Goal: Information Seeking & Learning: Find specific fact

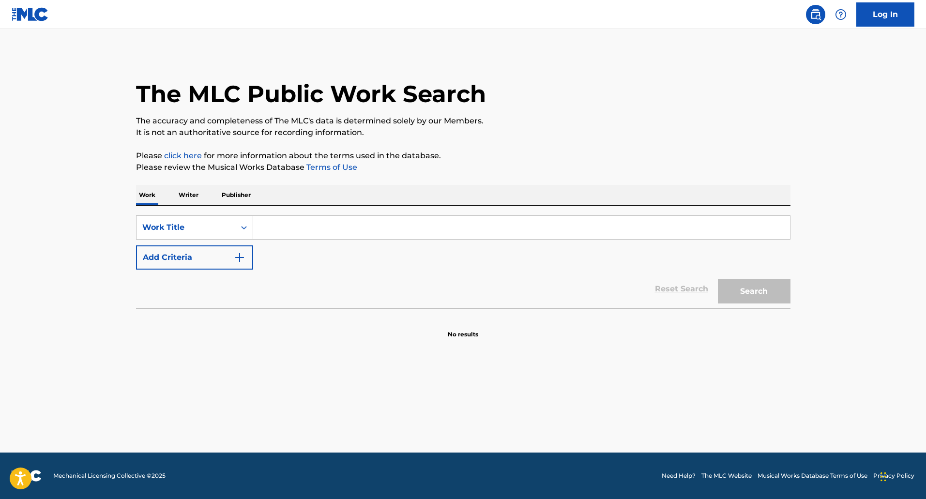
click at [292, 225] on input "Search Form" at bounding box center [521, 227] width 537 height 23
type input "my girl"
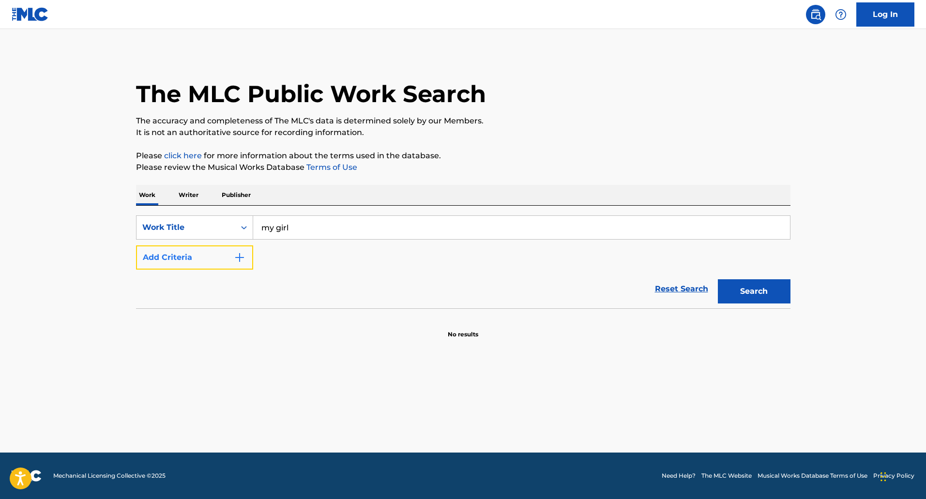
click at [244, 259] on img "Search Form" at bounding box center [240, 258] width 12 height 12
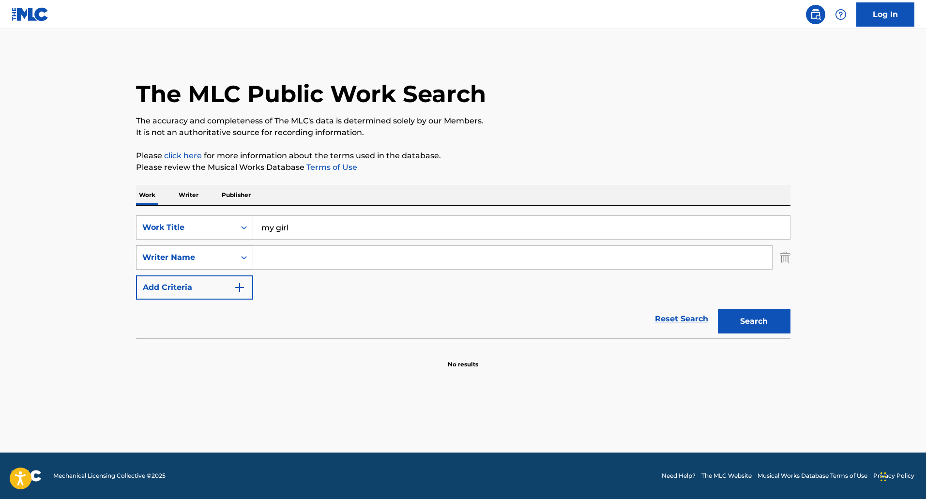
click at [238, 257] on div "Search Form" at bounding box center [243, 257] width 17 height 17
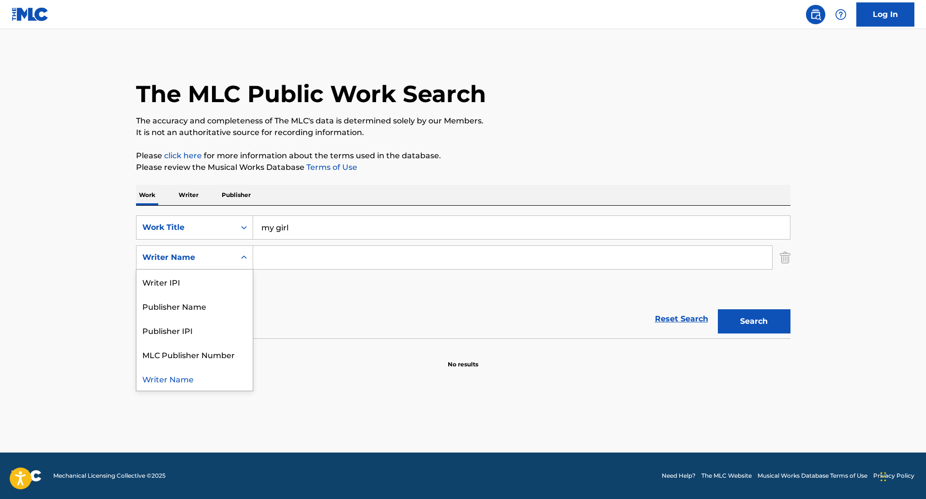
click at [277, 253] on input "Search Form" at bounding box center [512, 257] width 519 height 23
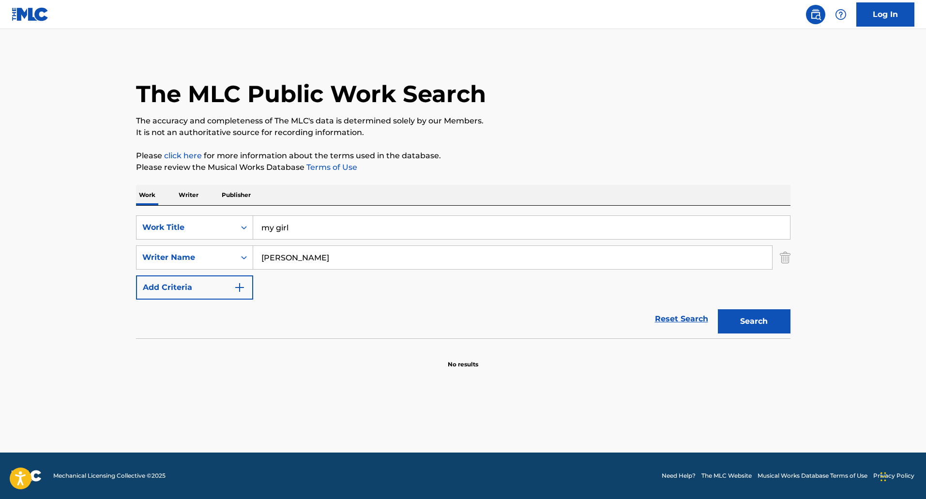
type input "[PERSON_NAME]"
click at [718, 309] on button "Search" at bounding box center [754, 321] width 73 height 24
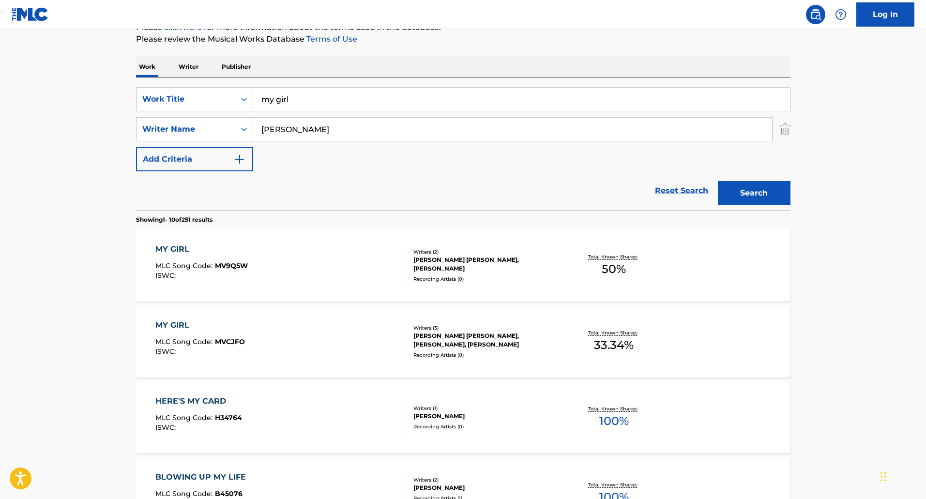
scroll to position [145, 0]
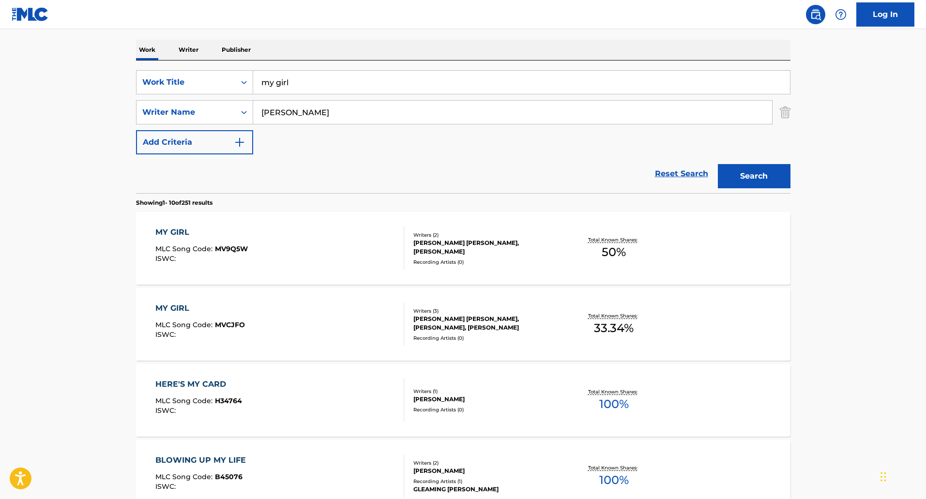
click at [511, 259] on div "Recording Artists ( 0 )" at bounding box center [487, 262] width 146 height 7
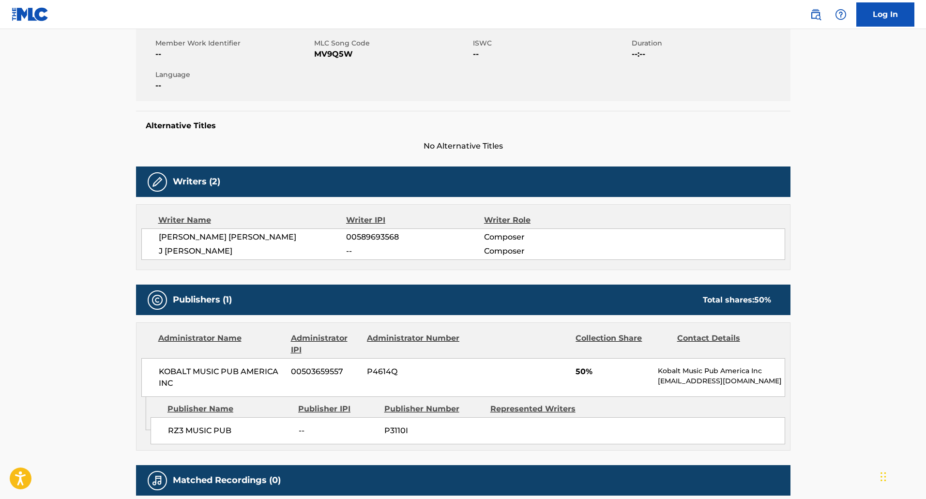
scroll to position [166, 0]
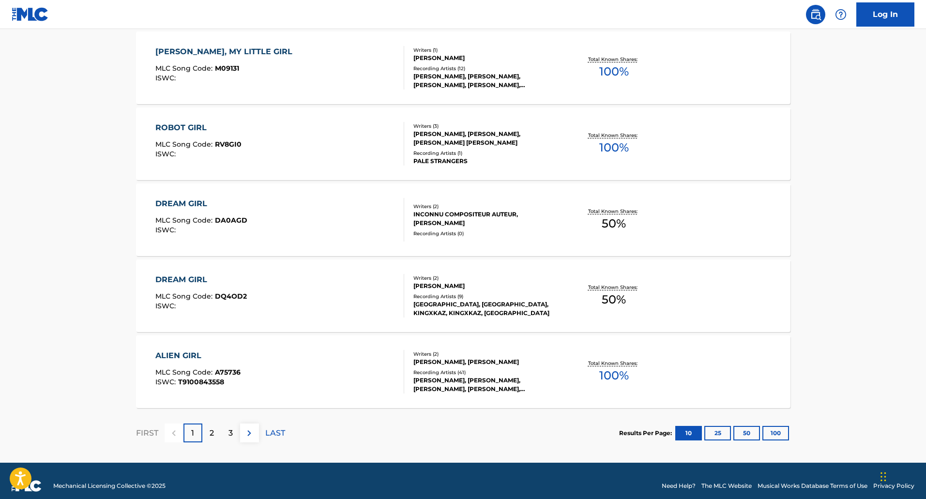
scroll to position [716, 0]
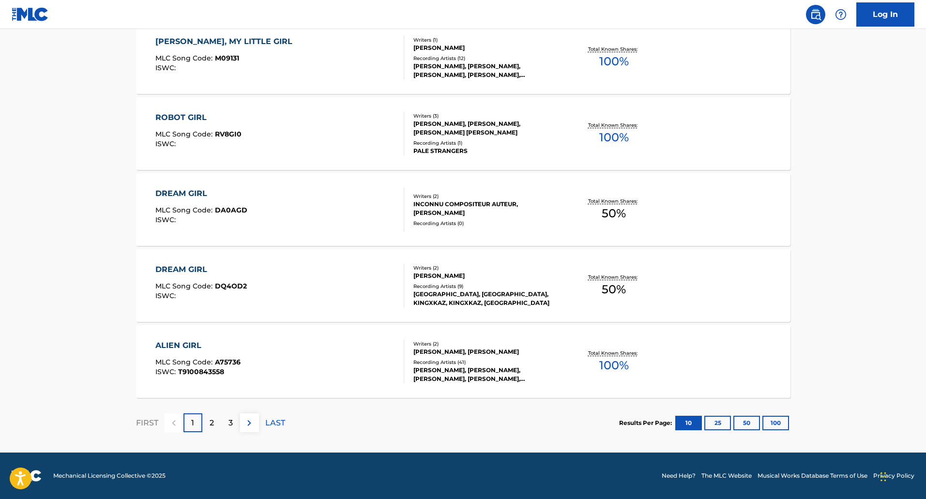
click at [216, 428] on div "2" at bounding box center [211, 423] width 19 height 19
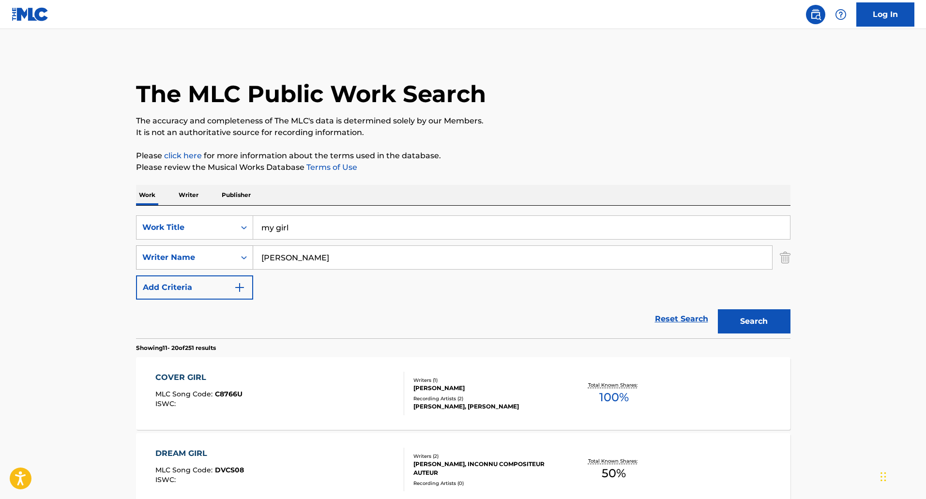
click at [230, 253] on div "Writer Name" at bounding box center [186, 257] width 99 height 18
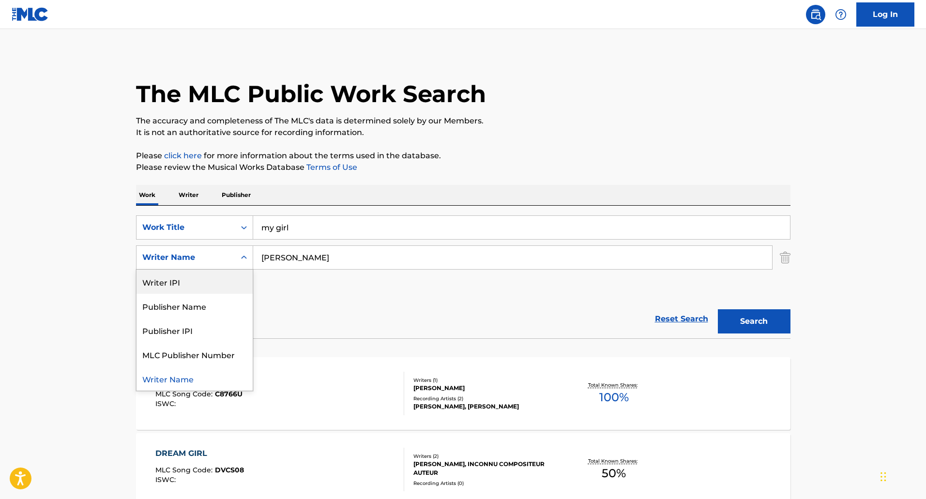
click at [320, 259] on input "[PERSON_NAME]" at bounding box center [512, 257] width 519 height 23
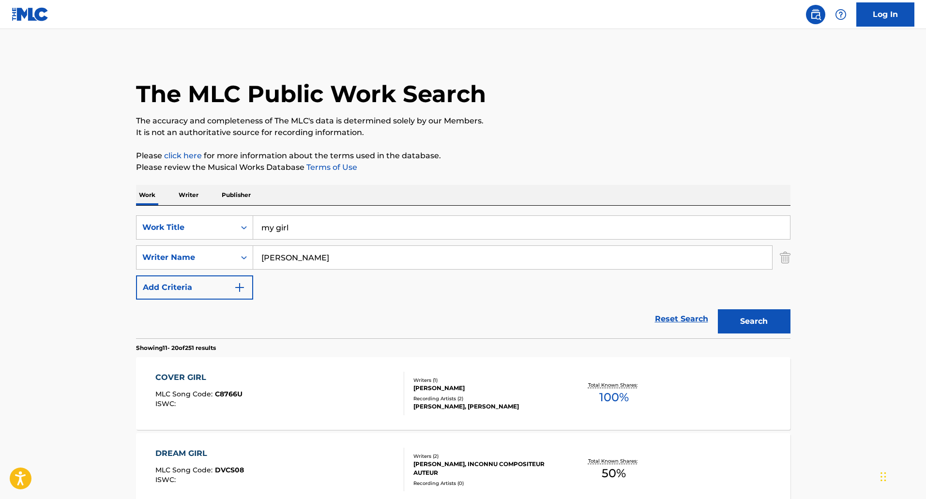
click at [332, 260] on input "[PERSON_NAME]" at bounding box center [512, 257] width 519 height 23
drag, startPoint x: 320, startPoint y: 255, endPoint x: 114, endPoint y: 230, distance: 206.8
click at [718, 309] on button "Search" at bounding box center [754, 321] width 73 height 24
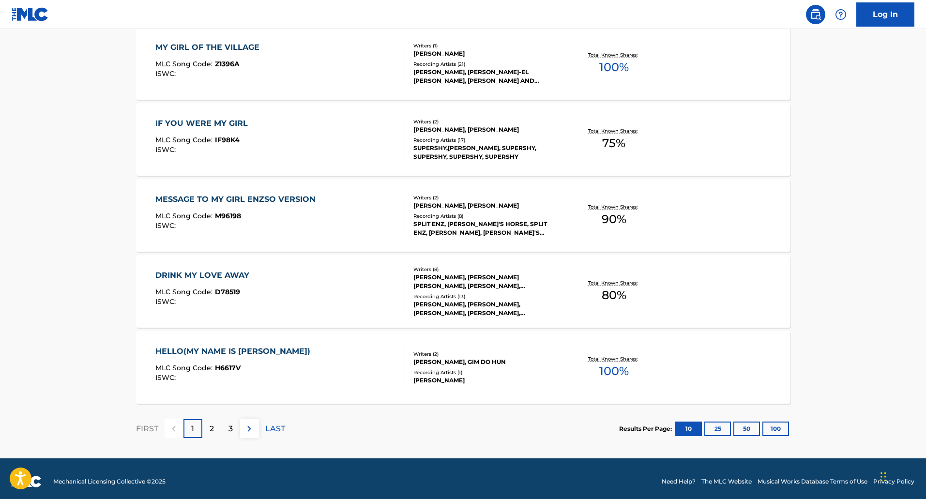
scroll to position [716, 0]
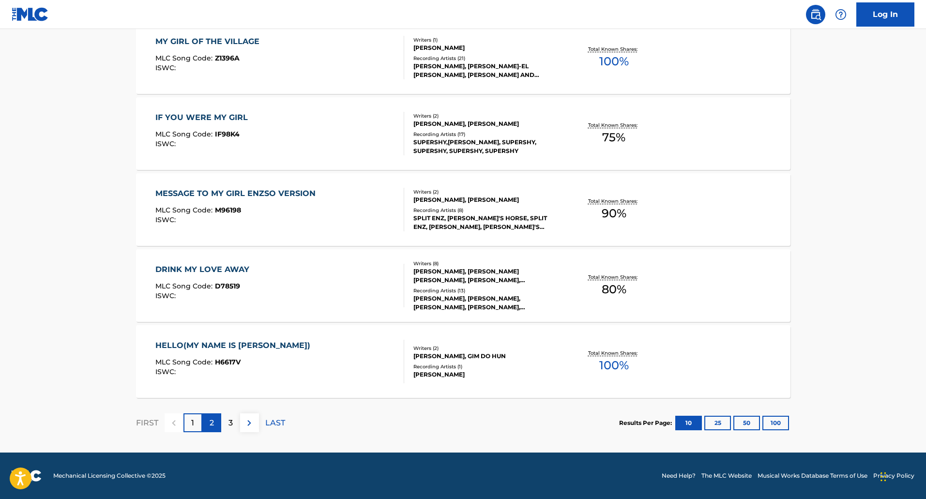
click at [210, 419] on p "2" at bounding box center [212, 423] width 4 height 12
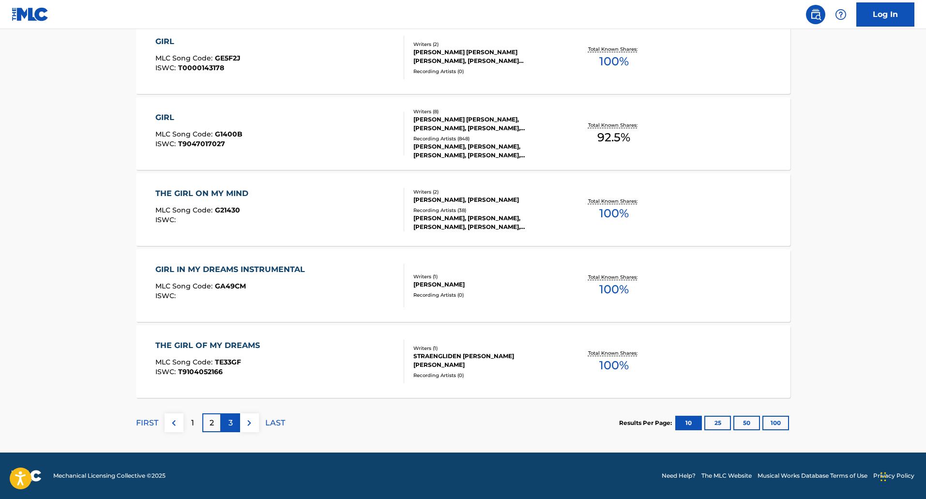
click at [234, 428] on div "3" at bounding box center [230, 423] width 19 height 19
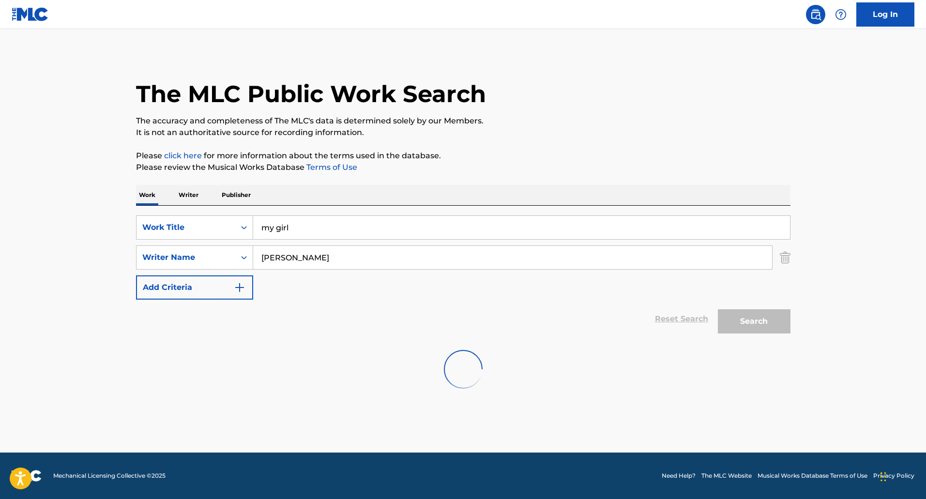
scroll to position [0, 0]
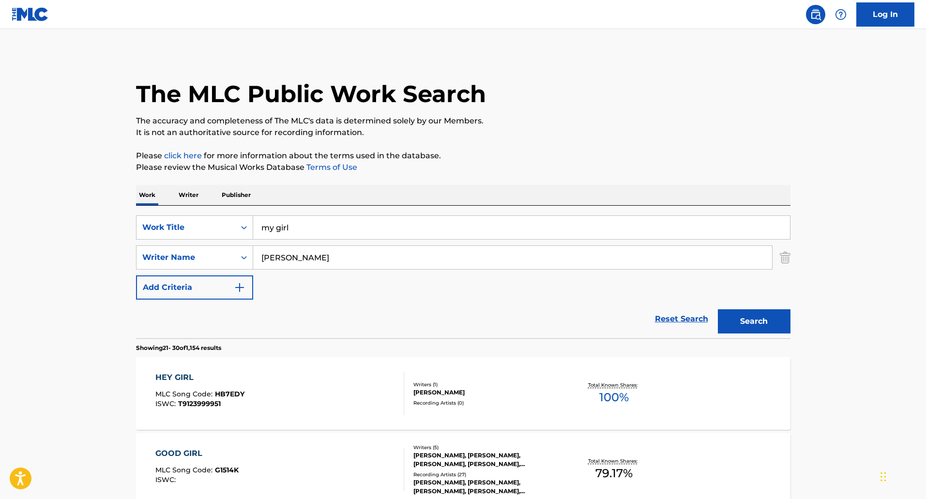
click at [533, 76] on div "The MLC Public Work Search" at bounding box center [463, 88] width 655 height 71
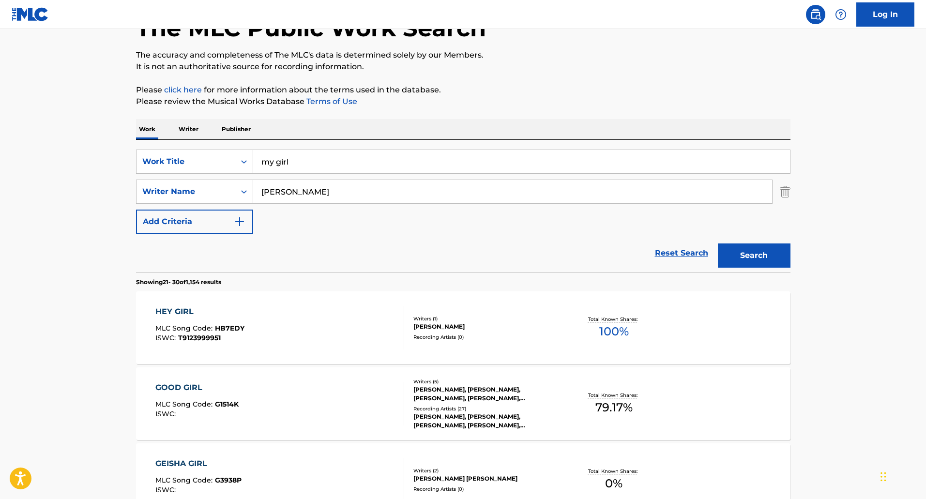
scroll to position [48, 0]
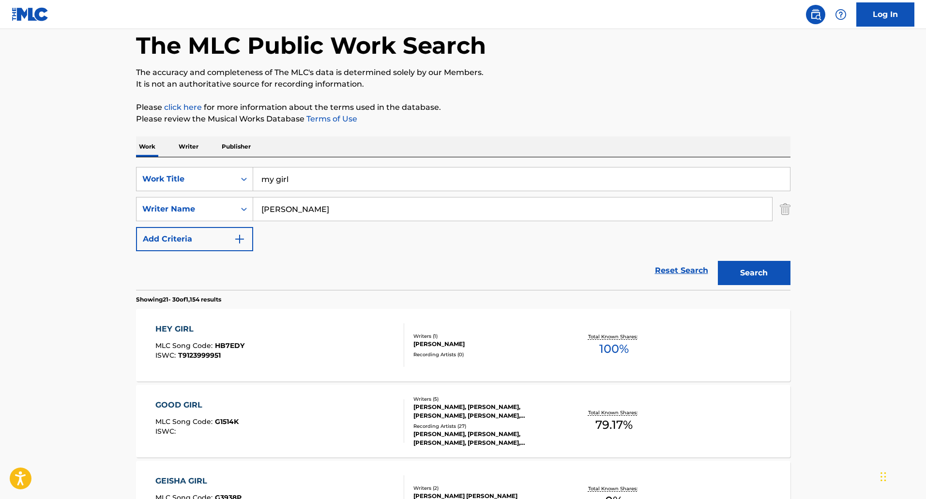
click at [321, 209] on input "[PERSON_NAME]" at bounding box center [512, 209] width 519 height 23
drag, startPoint x: 330, startPoint y: 210, endPoint x: 139, endPoint y: 180, distance: 193.1
click at [139, 180] on div "SearchWithCriteria05420cab-c7b4-4579-bbf7-5fa8ffb0daf3 Work Title my girl Searc…" at bounding box center [463, 209] width 655 height 84
type input "[PERSON_NAME]"
click at [718, 261] on button "Search" at bounding box center [754, 273] width 73 height 24
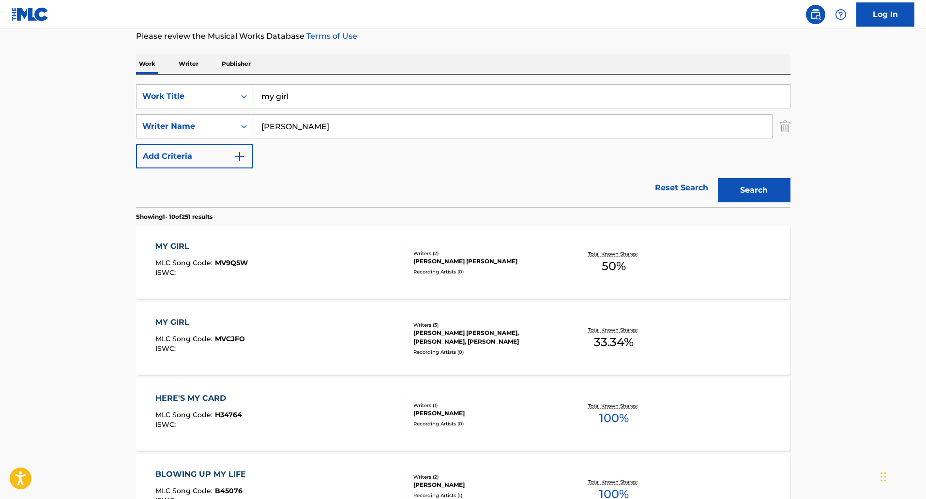
scroll to position [194, 0]
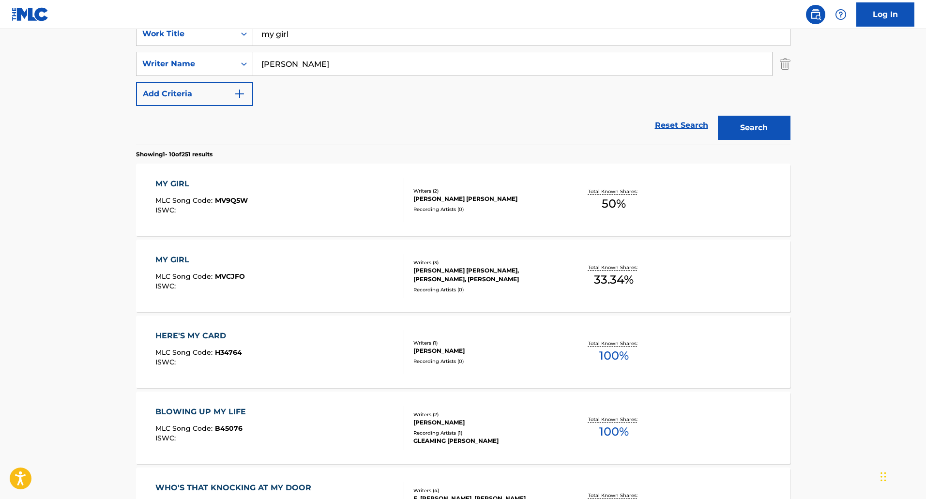
click at [532, 195] on div "[PERSON_NAME] [PERSON_NAME]" at bounding box center [487, 199] width 146 height 9
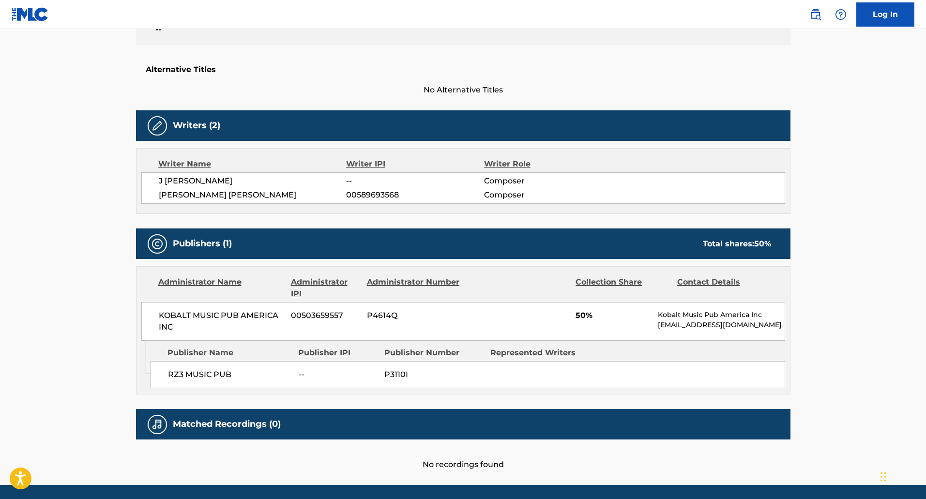
scroll to position [166, 0]
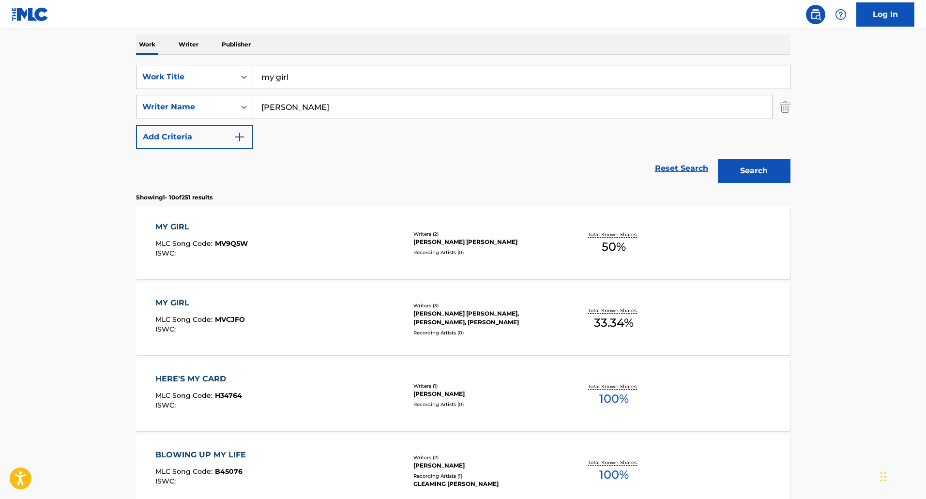
scroll to position [145, 0]
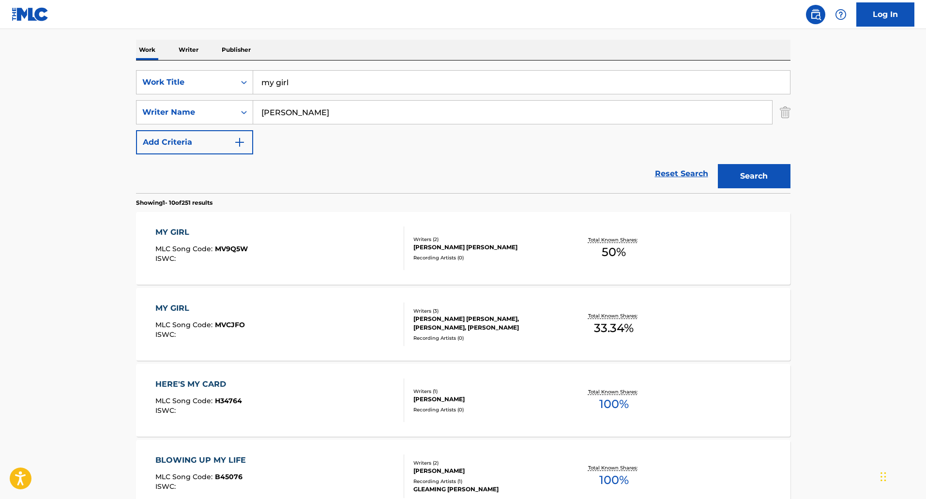
click at [183, 50] on p "Writer" at bounding box center [189, 50] width 26 height 20
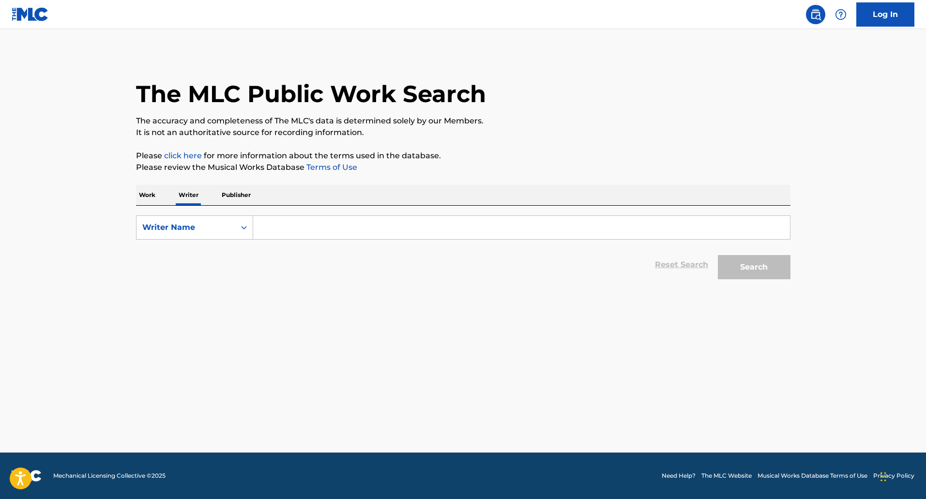
drag, startPoint x: 295, startPoint y: 230, endPoint x: 290, endPoint y: 226, distance: 6.6
click at [295, 230] on input "Search Form" at bounding box center [521, 227] width 537 height 23
type input "e"
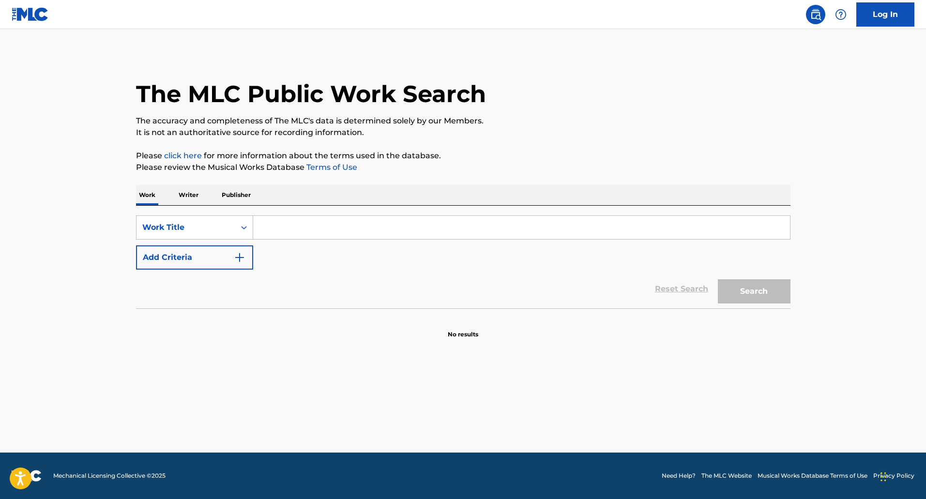
drag, startPoint x: 312, startPoint y: 230, endPoint x: 313, endPoint y: 220, distance: 10.2
click at [312, 230] on input "Search Form" at bounding box center [521, 227] width 537 height 23
type input "my girl"
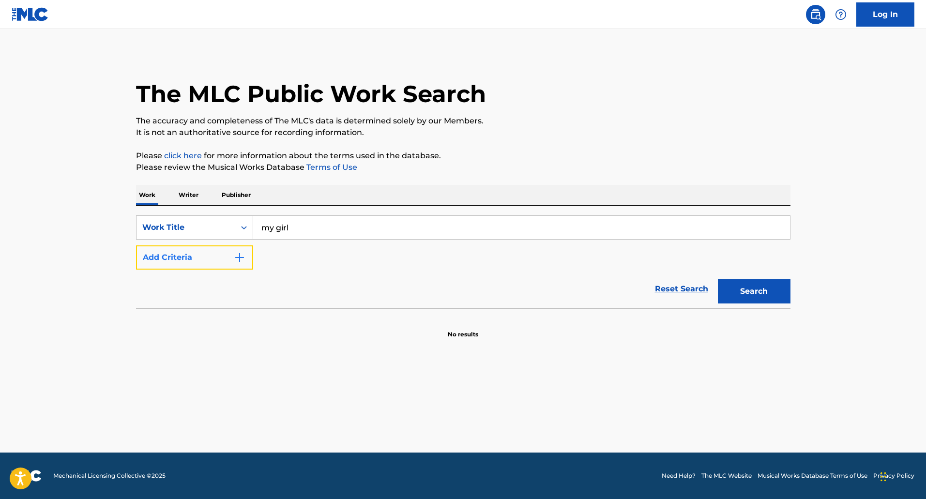
click at [234, 257] on img "Search Form" at bounding box center [240, 258] width 12 height 12
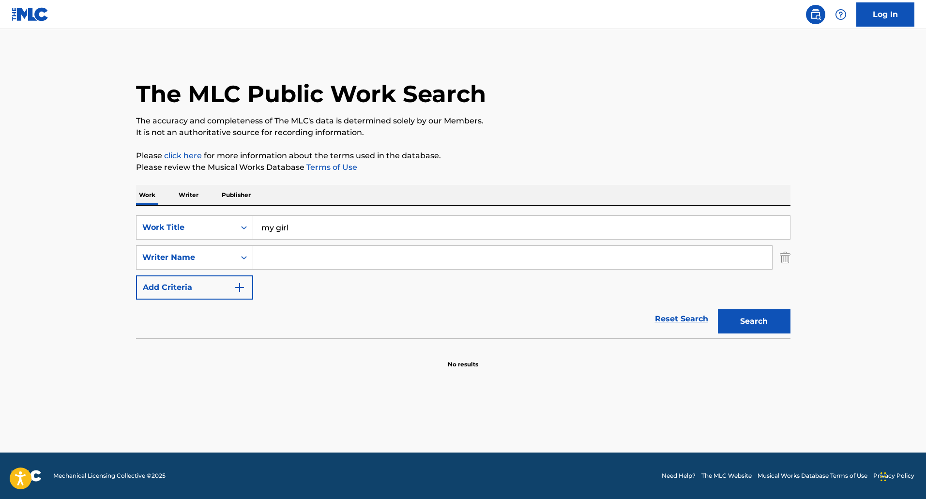
click at [275, 256] on input "Search Form" at bounding box center [512, 257] width 519 height 23
click at [718, 309] on button "Search" at bounding box center [754, 321] width 73 height 24
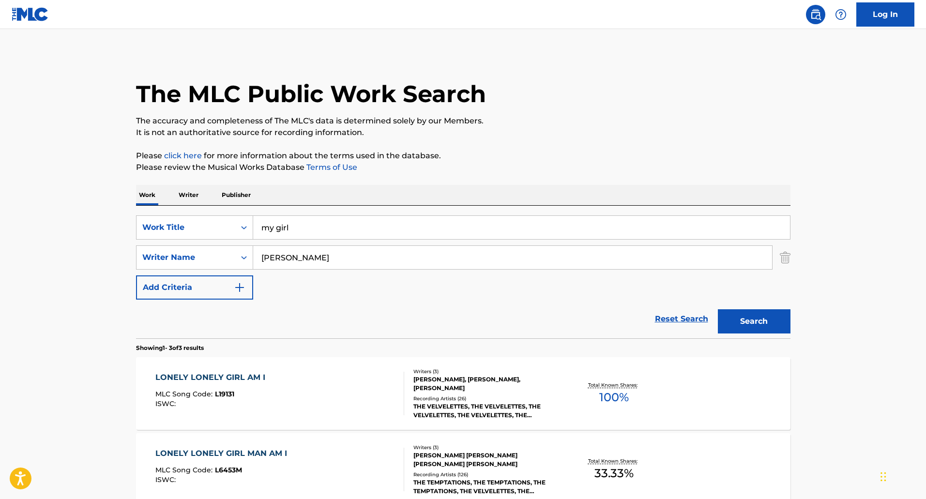
drag, startPoint x: 337, startPoint y: 258, endPoint x: 44, endPoint y: 216, distance: 296.4
click at [48, 219] on main "The MLC Public Work Search The accuracy and completeness of The MLC's data is d…" at bounding box center [463, 330] width 926 height 603
click at [718, 309] on button "Search" at bounding box center [754, 321] width 73 height 24
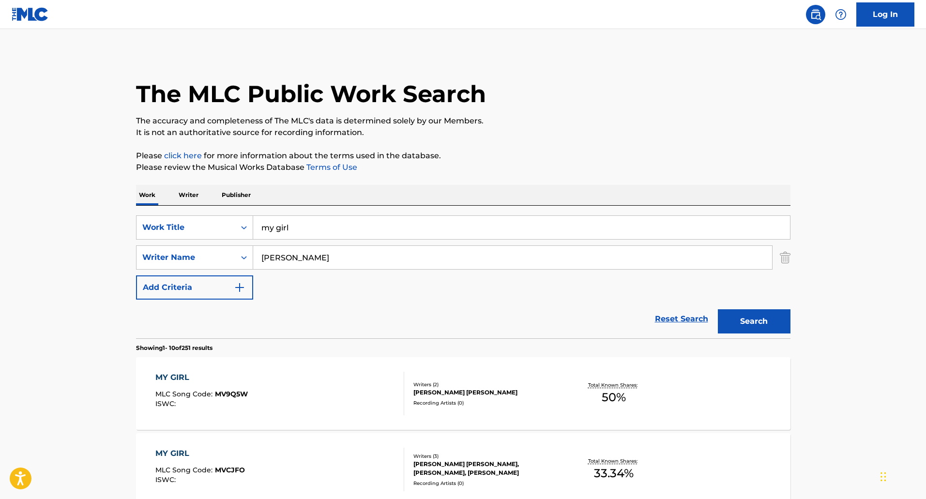
drag, startPoint x: 318, startPoint y: 261, endPoint x: 89, endPoint y: 215, distance: 233.6
click at [718, 309] on button "Search" at bounding box center [754, 321] width 73 height 24
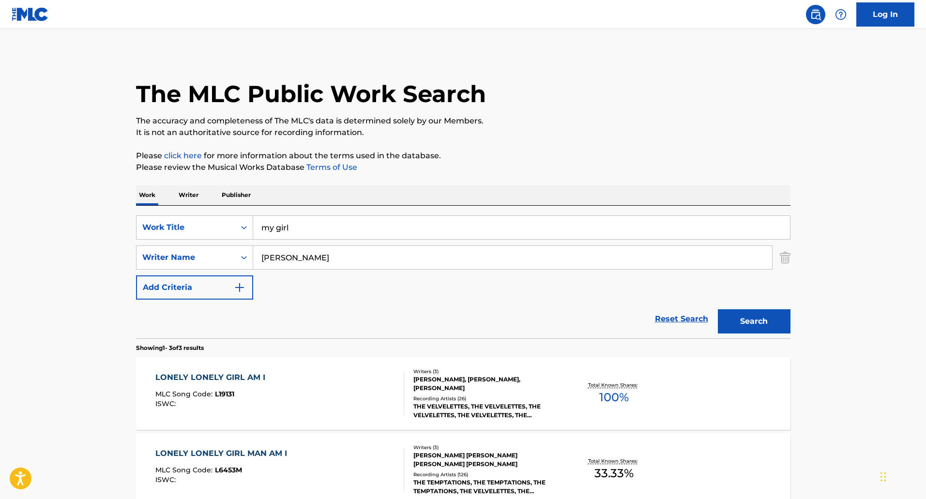
drag, startPoint x: 288, startPoint y: 261, endPoint x: 108, endPoint y: 217, distance: 184.3
click at [113, 219] on main "The MLC Public Work Search The accuracy and completeness of The MLC's data is d…" at bounding box center [463, 330] width 926 height 603
type input "[PERSON_NAME]"
click at [761, 325] on button "Search" at bounding box center [754, 321] width 73 height 24
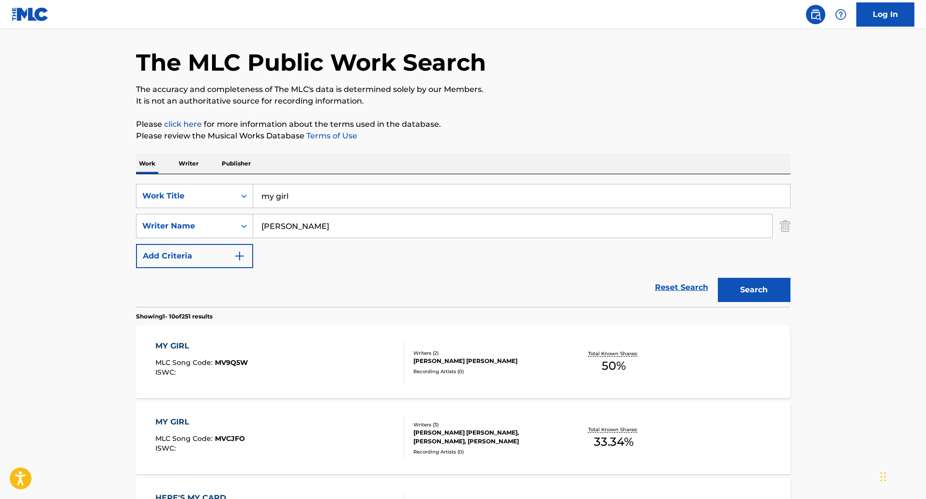
scroll to position [48, 0]
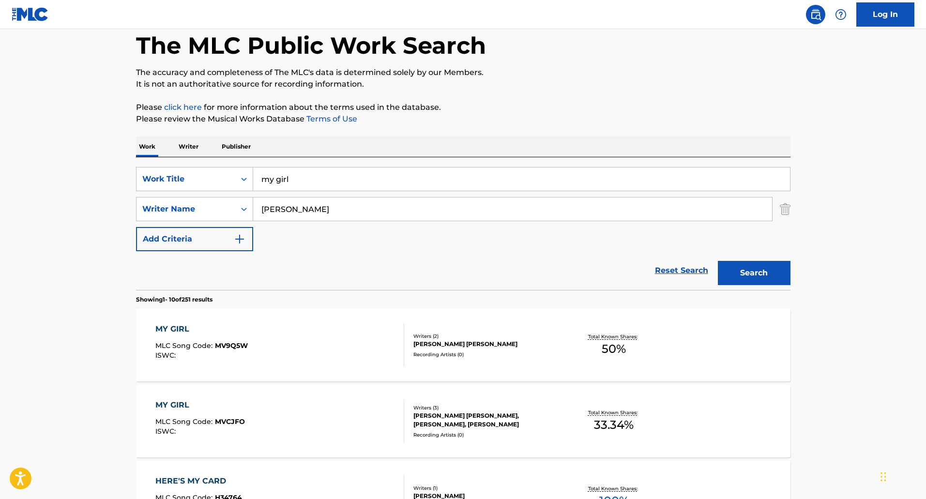
click at [482, 348] on div "[PERSON_NAME] [PERSON_NAME]" at bounding box center [487, 344] width 146 height 9
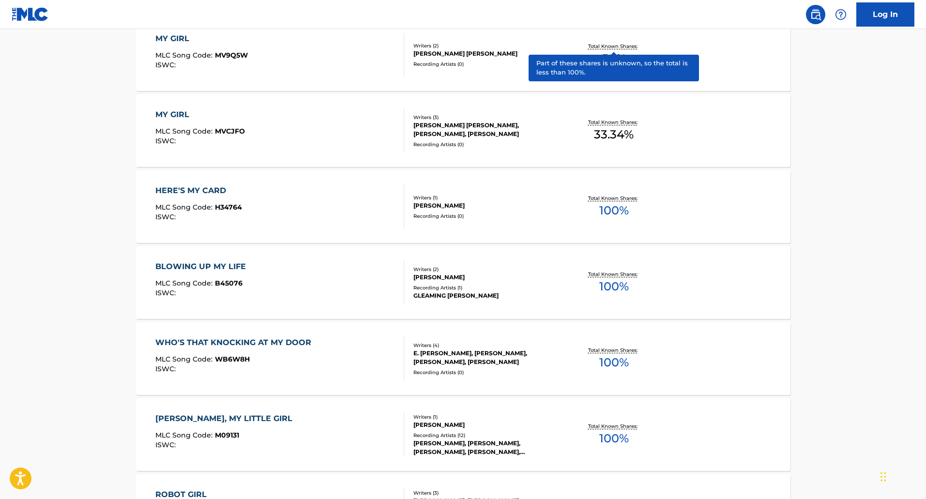
scroll to position [194, 0]
